Goal: Task Accomplishment & Management: Use online tool/utility

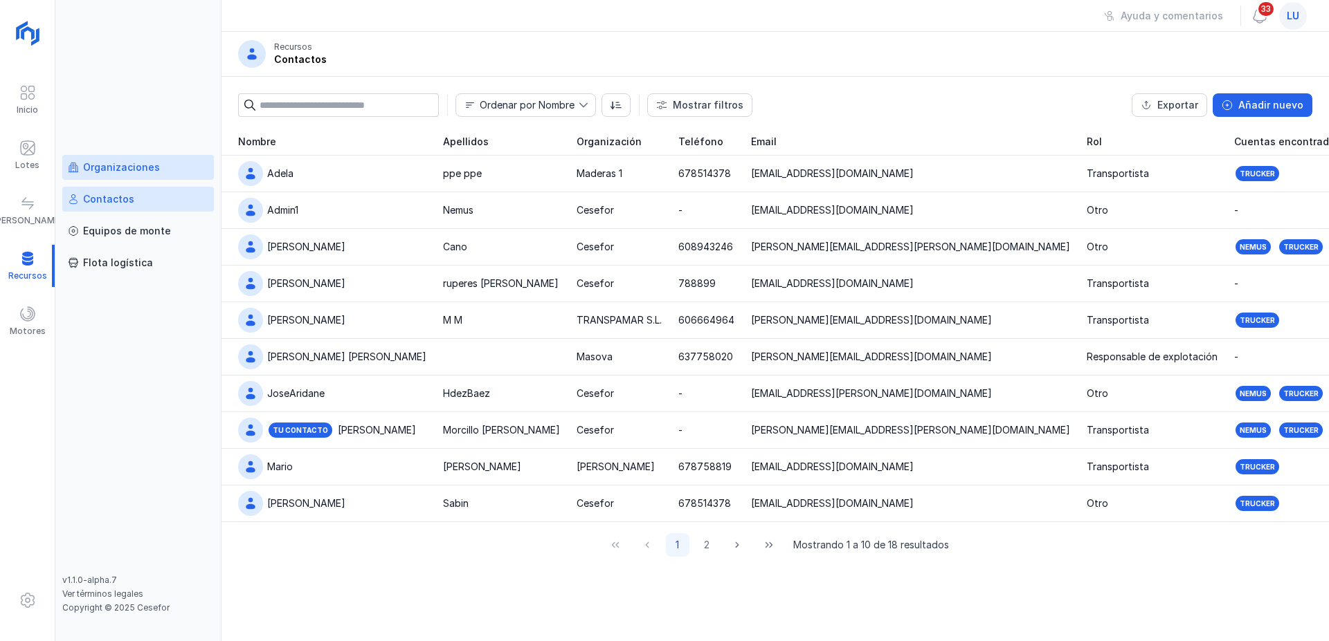
click at [109, 165] on div "Organizaciones" at bounding box center [121, 168] width 77 height 14
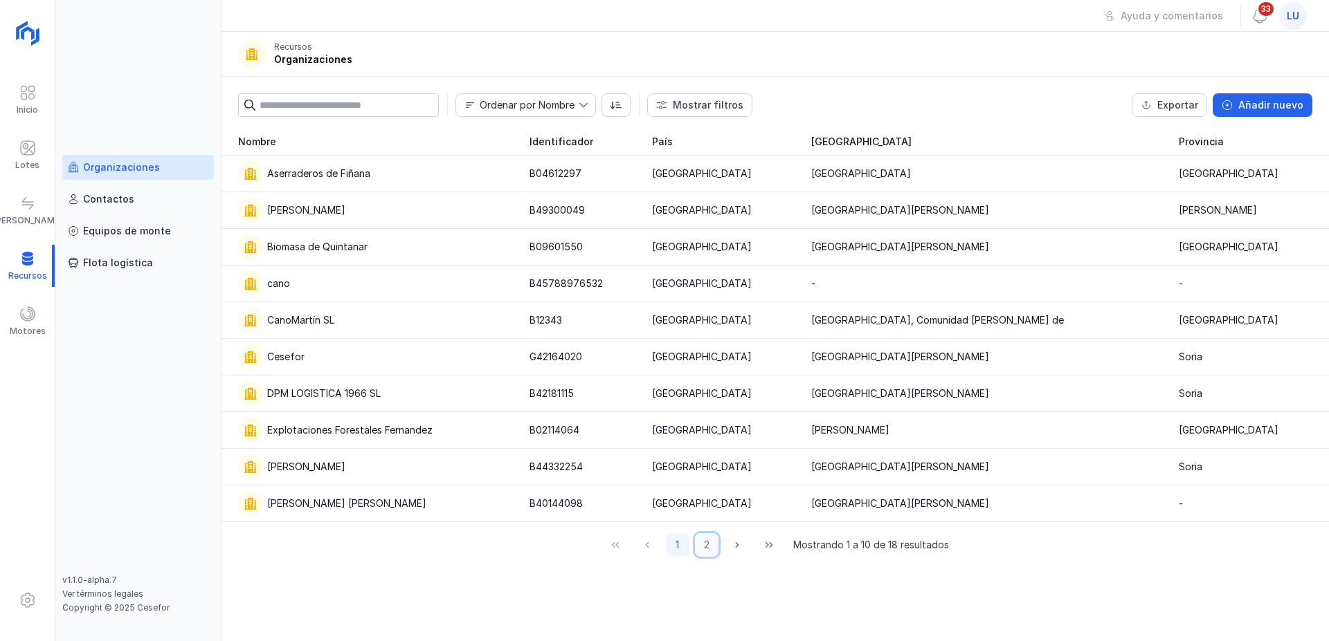
click at [707, 547] on button "2" at bounding box center [707, 546] width 24 height 24
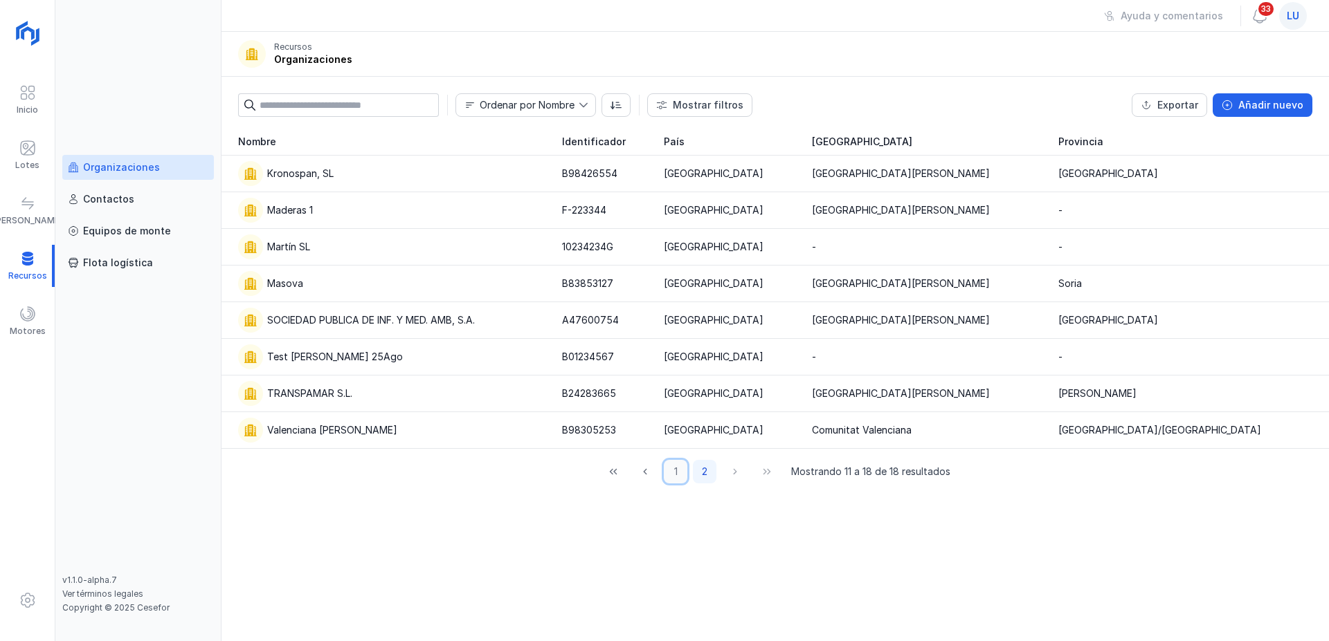
click at [679, 471] on button "1" at bounding box center [676, 472] width 24 height 24
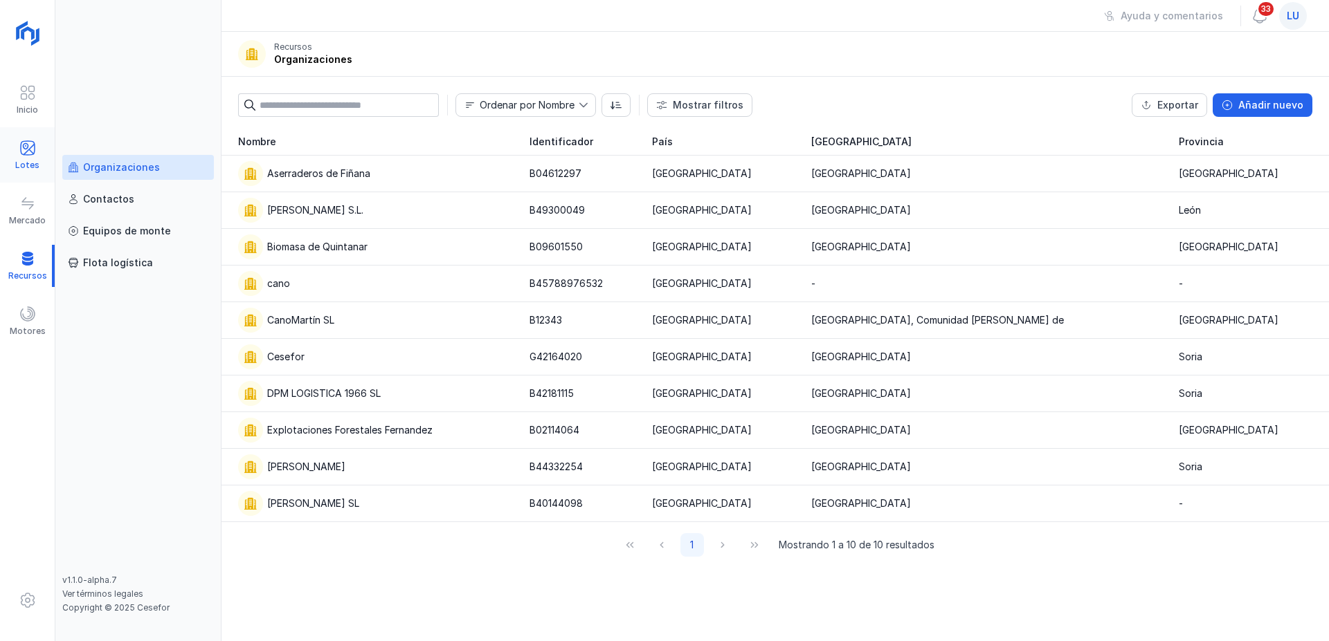
click at [26, 147] on span at bounding box center [27, 148] width 17 height 17
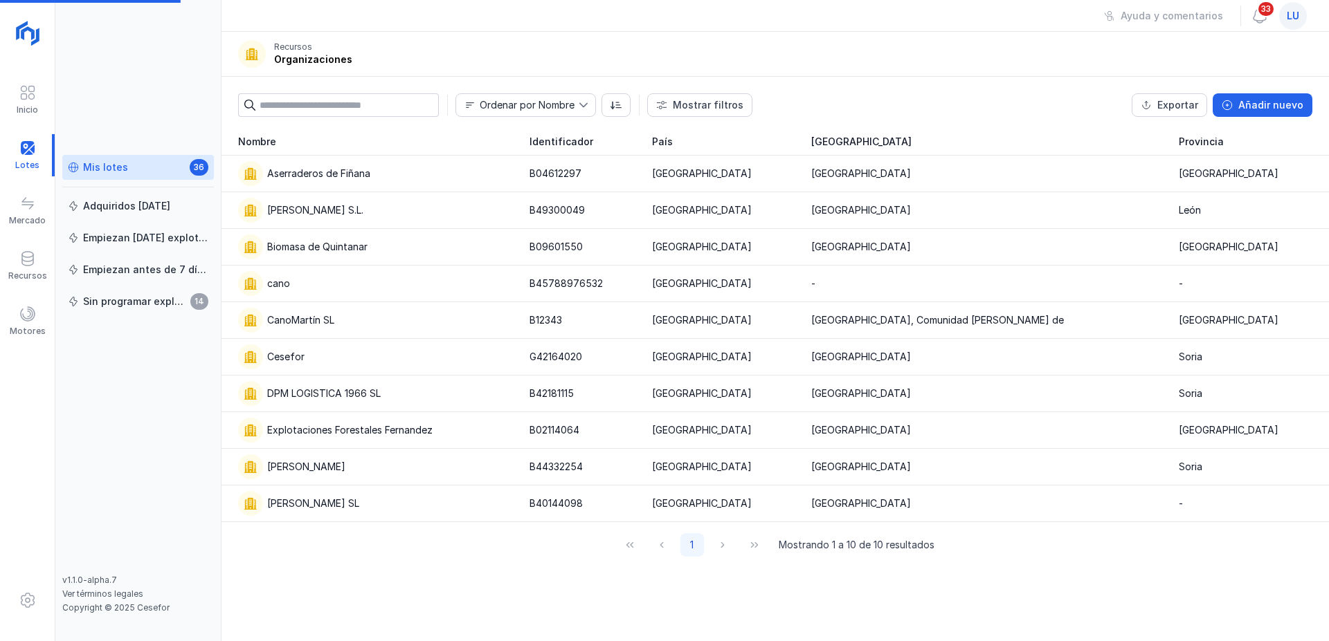
click at [111, 167] on div "Mis lotes" at bounding box center [105, 168] width 45 height 14
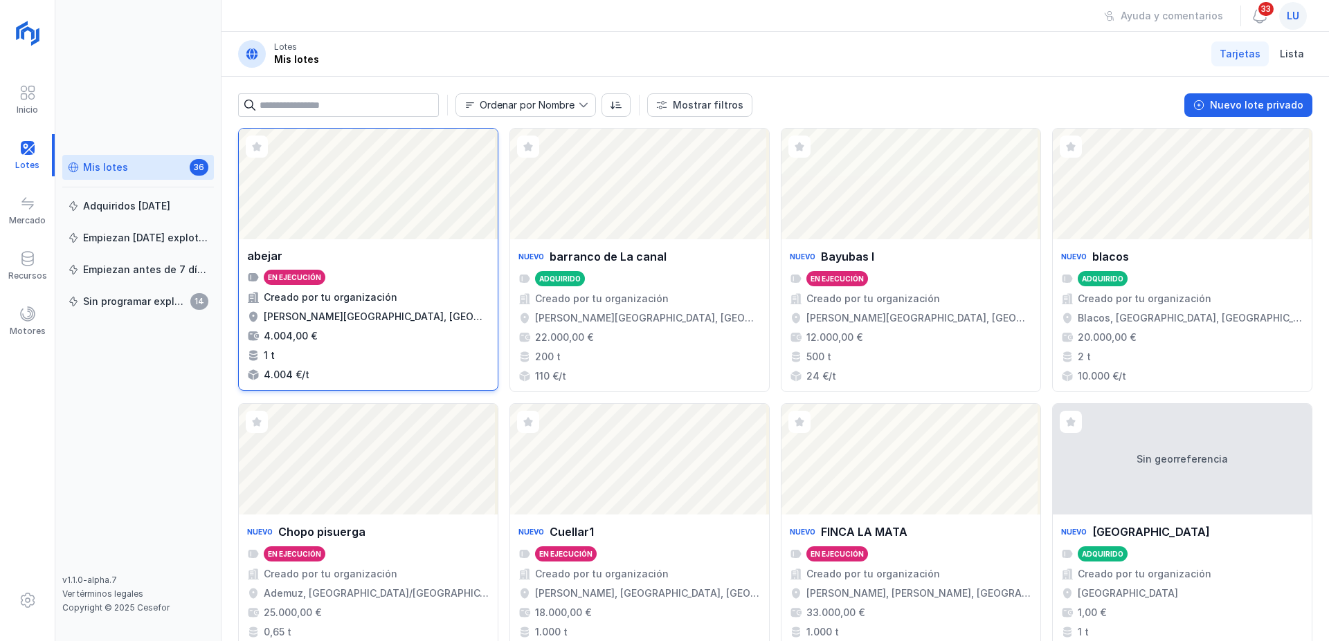
click at [354, 230] on div "Abrir lote" at bounding box center [368, 184] width 259 height 111
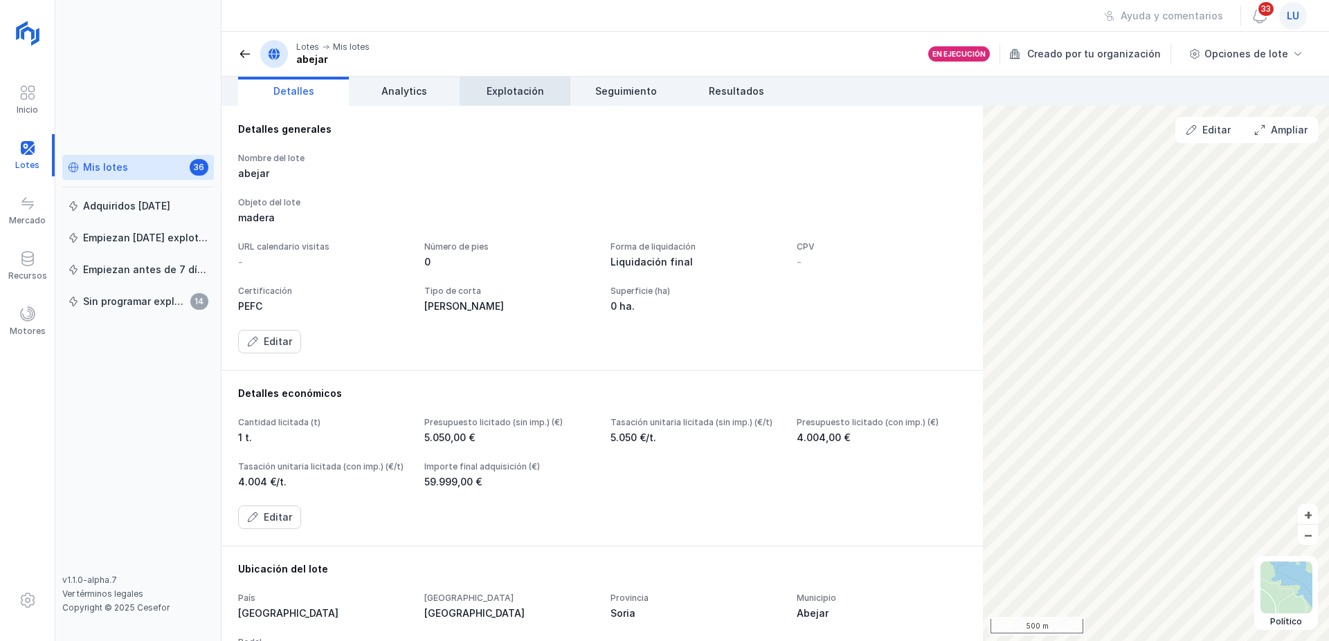
click at [502, 100] on link "Explotación" at bounding box center [514, 91] width 111 height 29
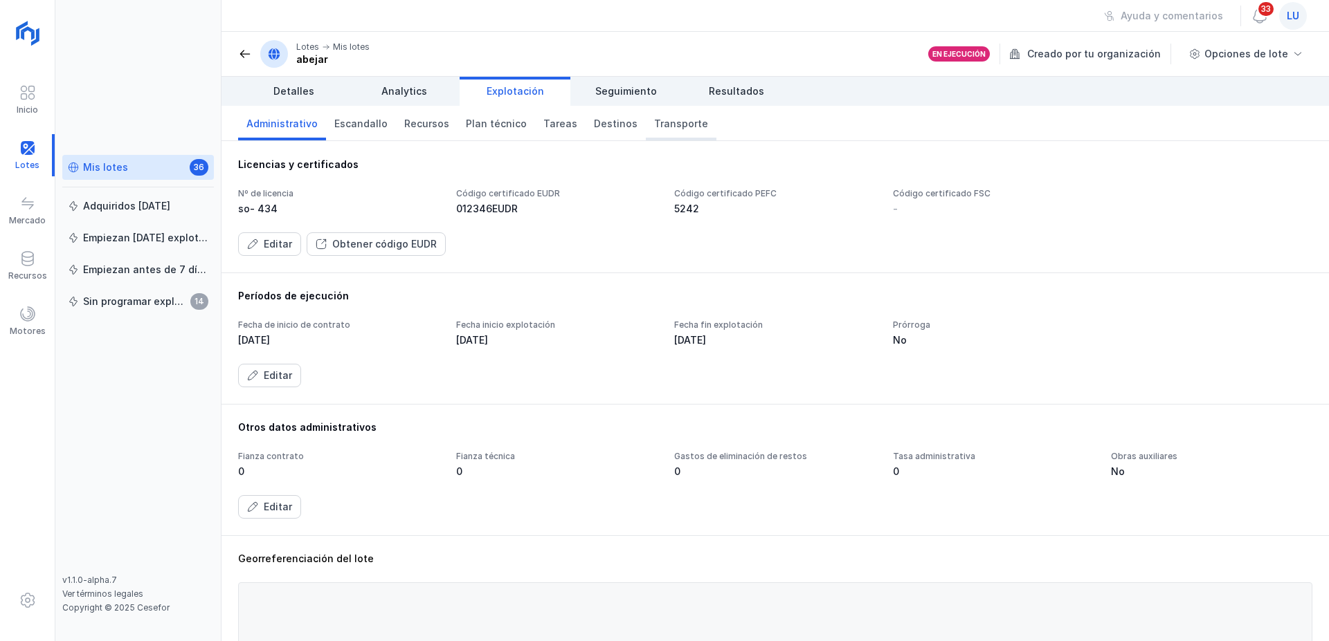
click at [654, 127] on span "Transporte" at bounding box center [681, 124] width 54 height 14
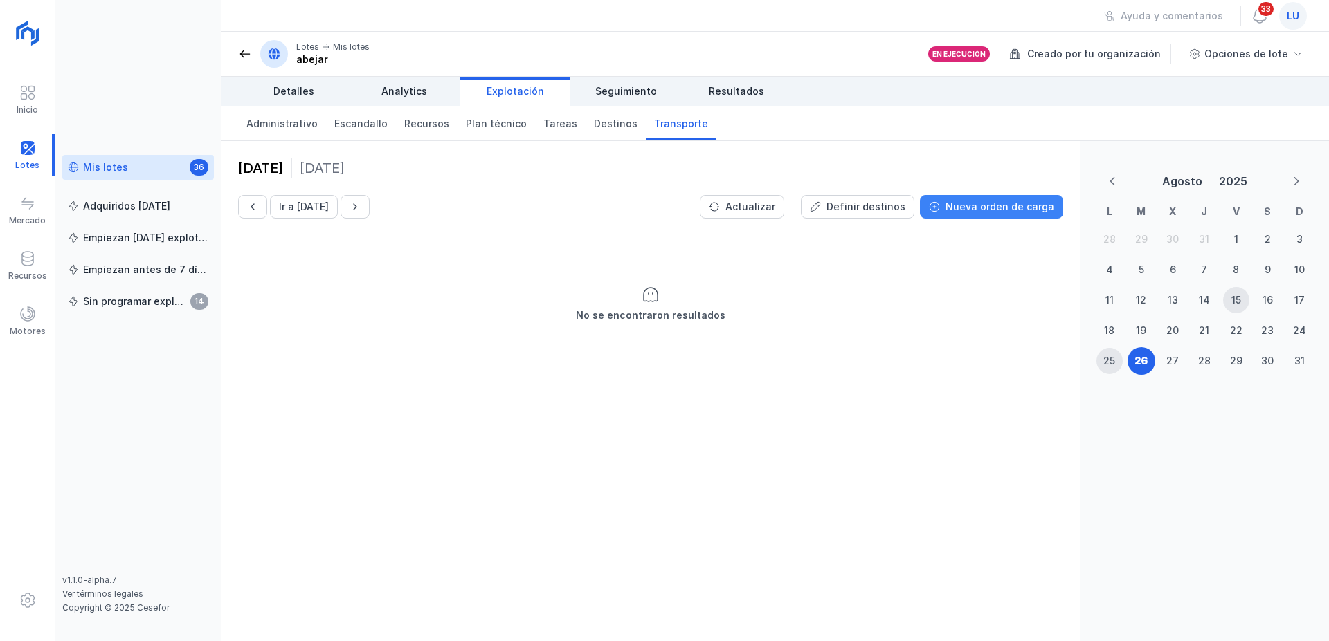
click at [1018, 214] on button "Nueva orden de carga" at bounding box center [991, 207] width 143 height 24
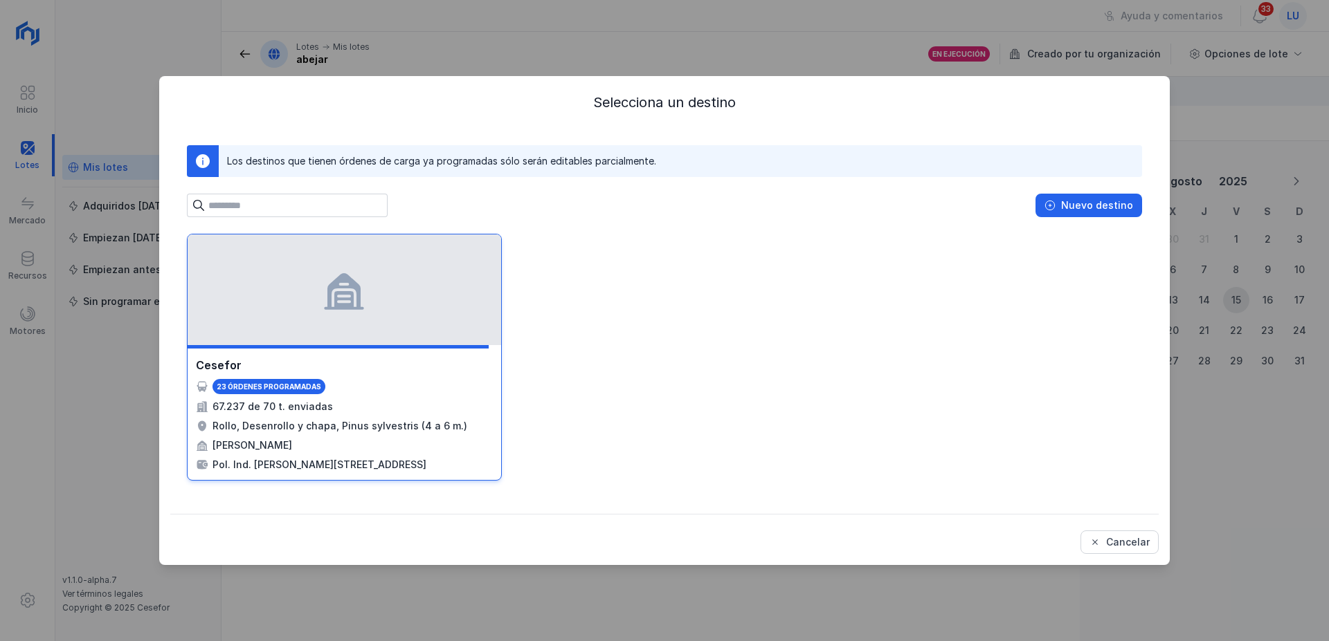
click at [315, 281] on div at bounding box center [344, 290] width 313 height 111
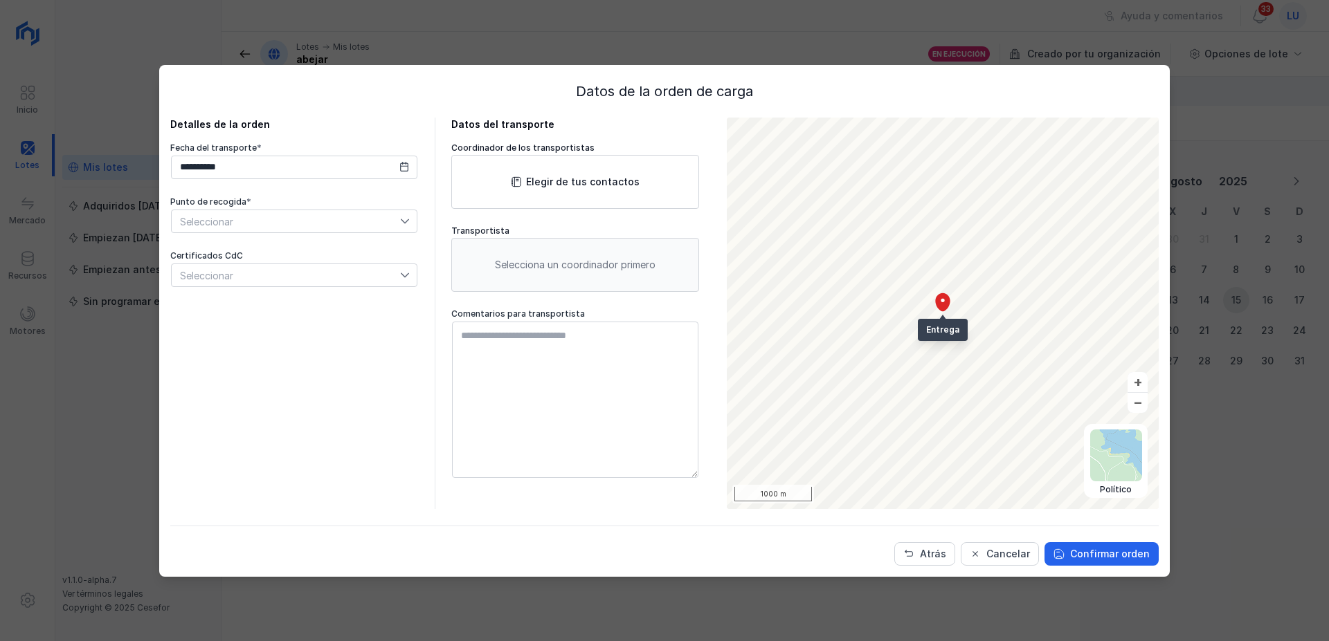
click at [282, 13] on div "**********" at bounding box center [664, 320] width 1329 height 641
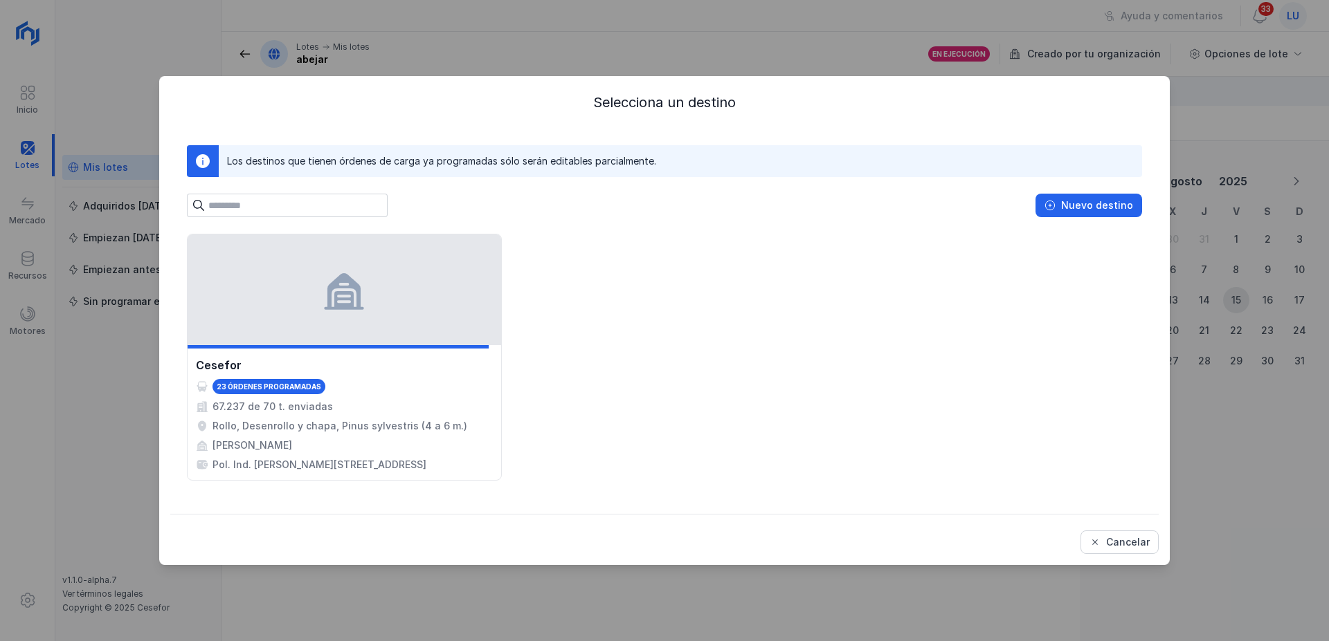
drag, startPoint x: 180, startPoint y: 41, endPoint x: 170, endPoint y: 56, distance: 18.0
click at [180, 40] on div "Selecciona un destino Los destinos que tienen órdenes de carga ya programadas s…" at bounding box center [664, 320] width 1329 height 641
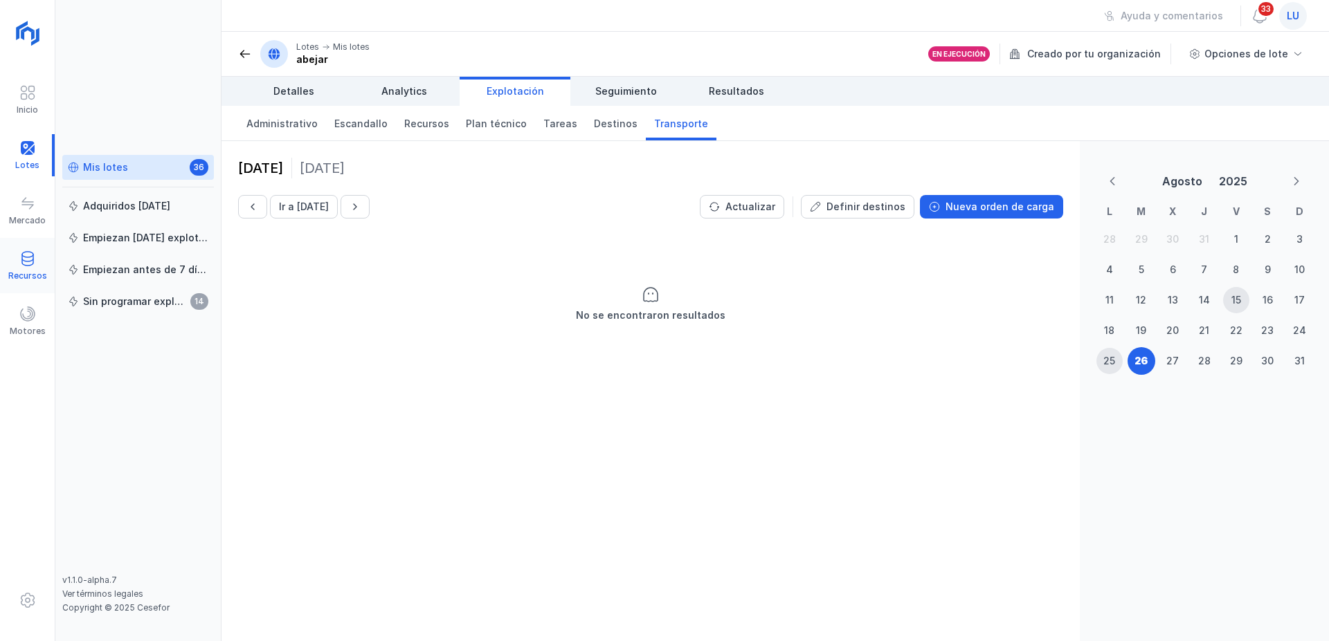
click at [33, 267] on div at bounding box center [27, 260] width 17 height 20
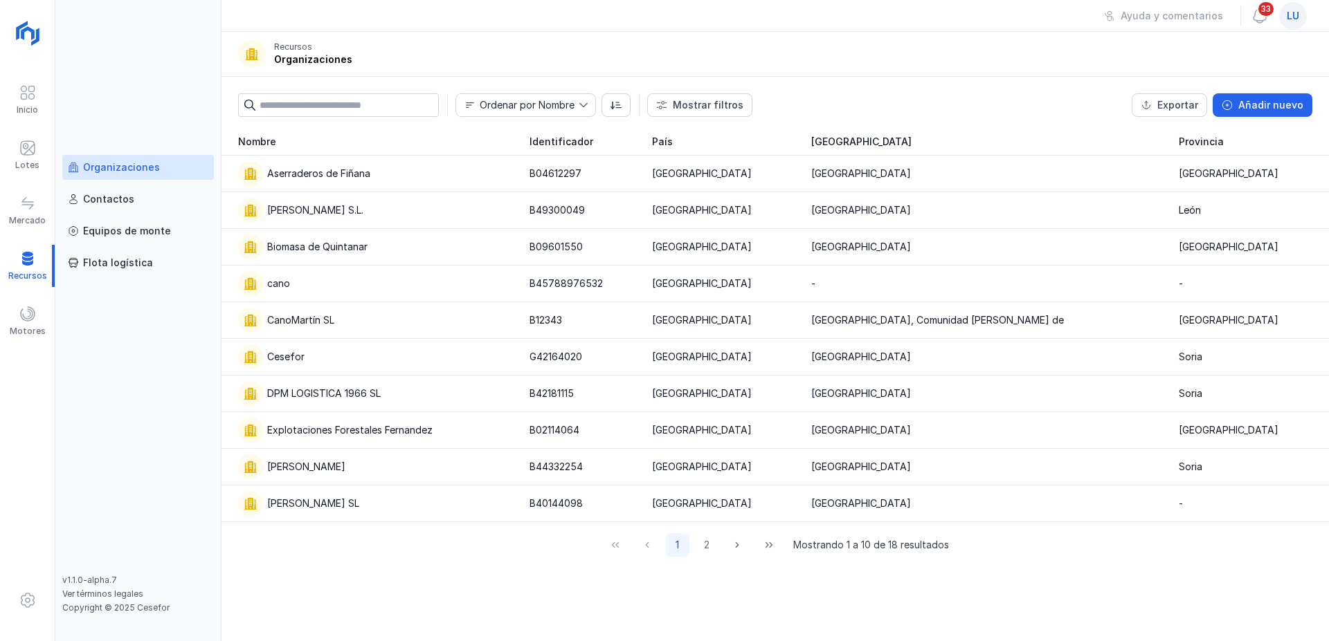
click at [138, 169] on div "Organizaciones" at bounding box center [121, 168] width 77 height 14
click at [1230, 104] on span "Añadir nuevo" at bounding box center [1226, 105] width 11 height 11
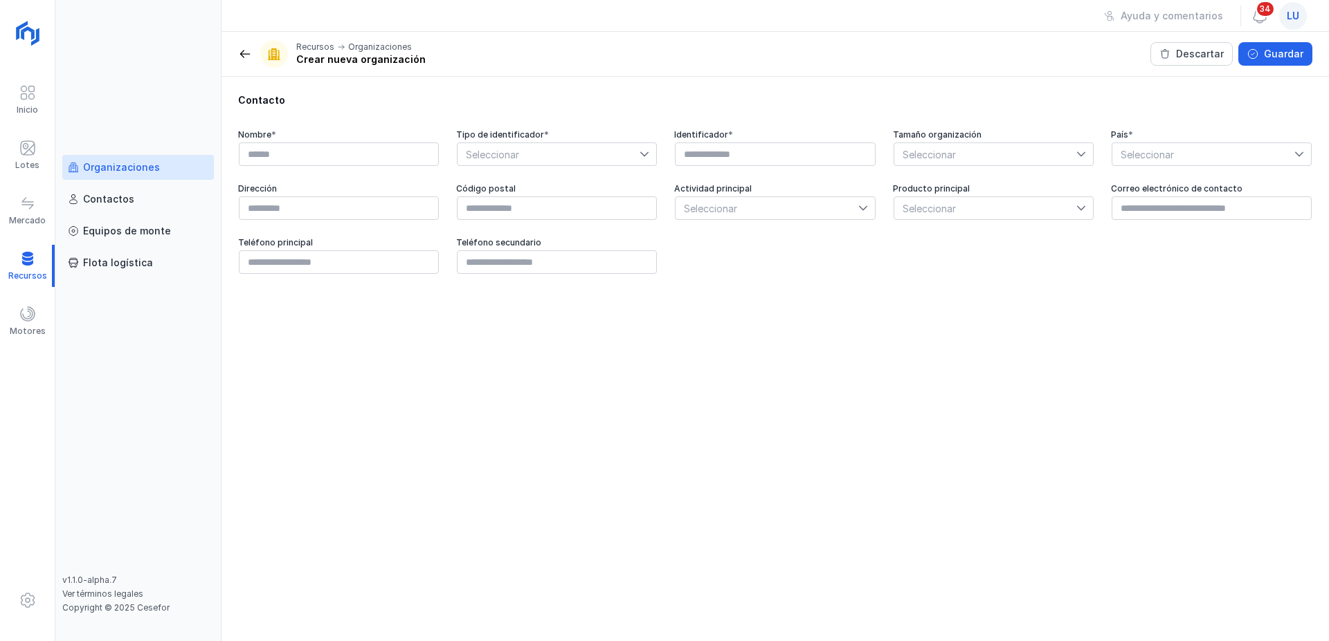
click at [145, 365] on div "Organizaciones Contactos Equipos de monte Flota logística" at bounding box center [138, 365] width 152 height 420
